Goal: Information Seeking & Learning: Learn about a topic

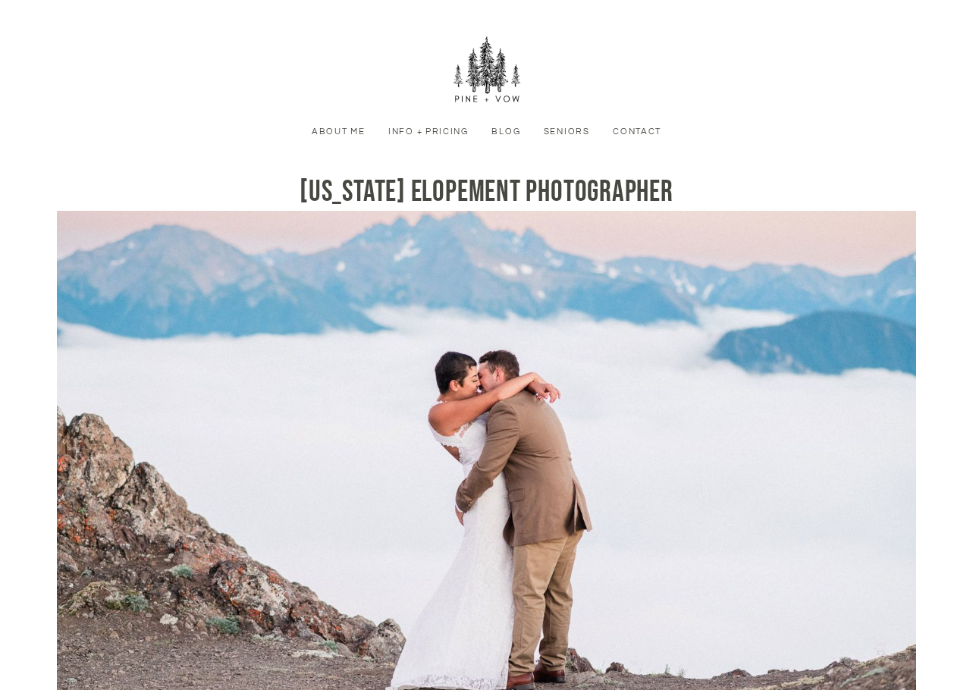
click at [437, 127] on link "Info + Pricing" at bounding box center [429, 132] width 96 height 14
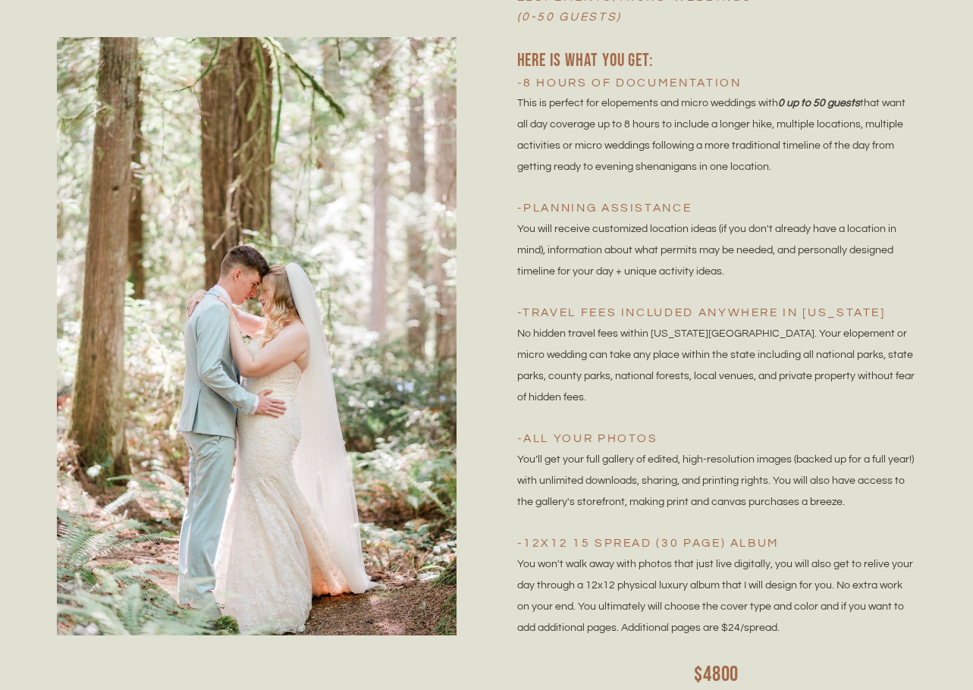
scroll to position [3187, 0]
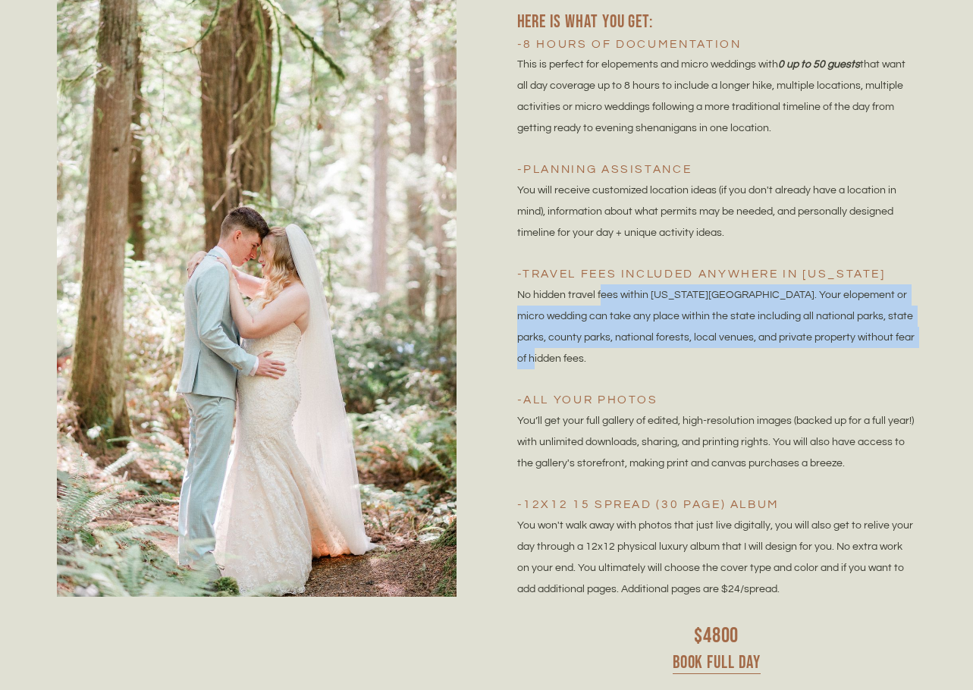
drag, startPoint x: 924, startPoint y: 336, endPoint x: 596, endPoint y: 296, distance: 330.2
click at [596, 296] on div "Full Day Elopements/Micro-weddings (0-50 guests) Here is what you get: -8 hours…" at bounding box center [708, 298] width 442 height 756
click at [596, 296] on span "No hidden travel fees within Washington State. Your elopement or micro wedding …" at bounding box center [717, 327] width 400 height 74
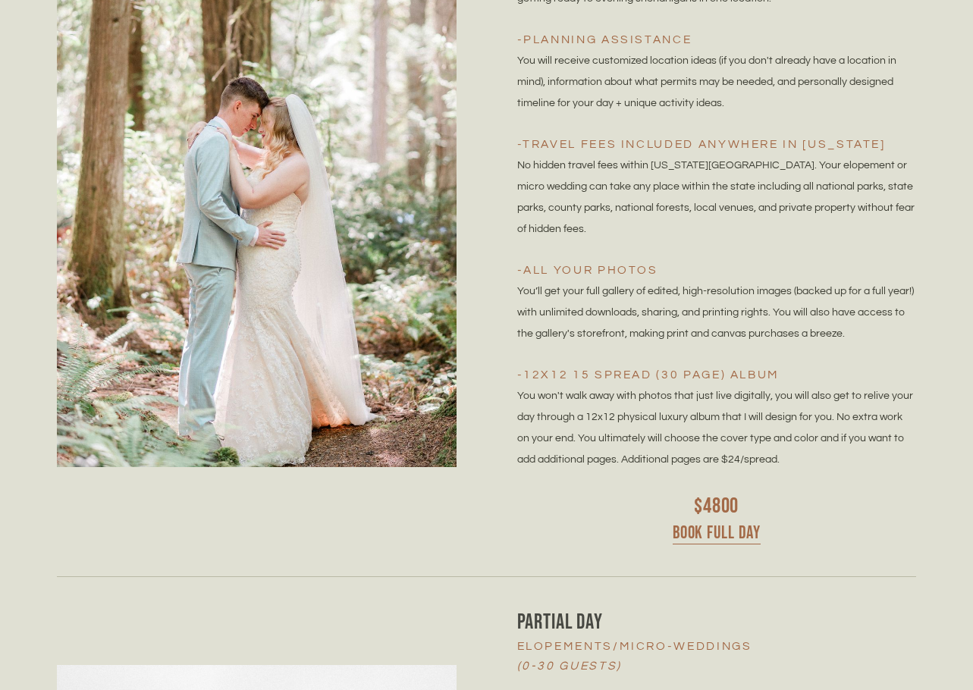
scroll to position [2959, 0]
